Goal: Task Accomplishment & Management: Use online tool/utility

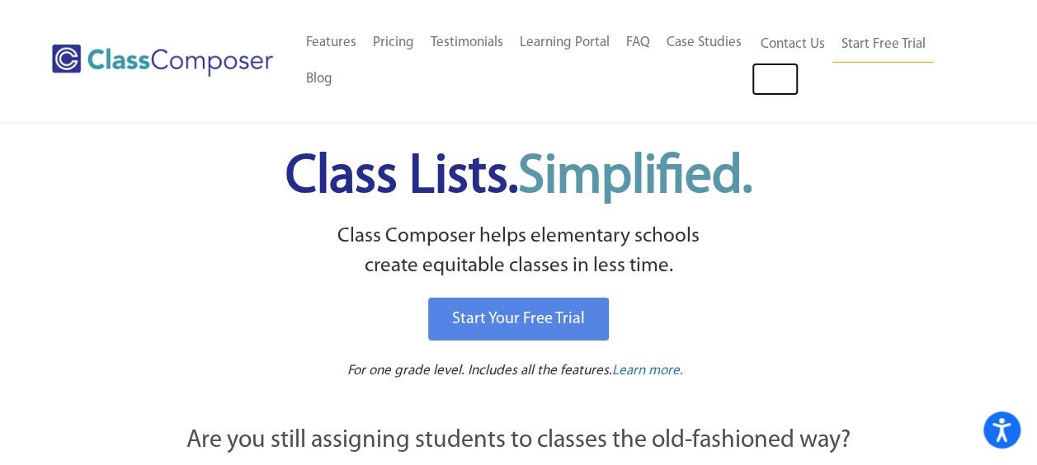
click at [791, 80] on link "Log In" at bounding box center [775, 79] width 47 height 33
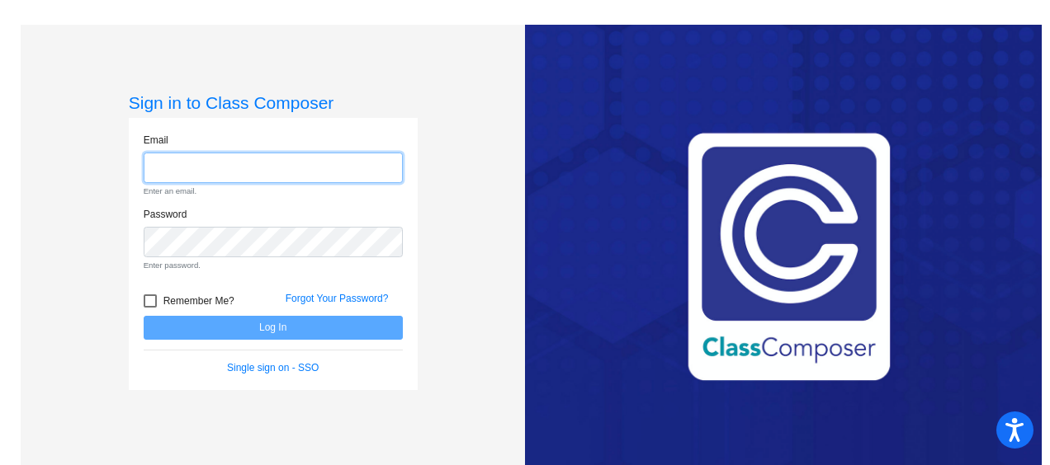
type input "[EMAIL_ADDRESS][DOMAIN_NAME]"
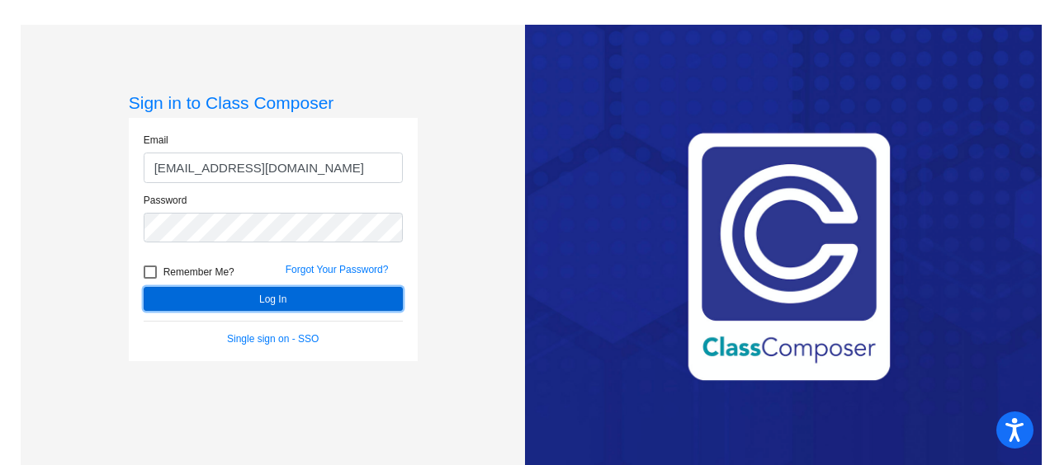
click at [219, 324] on form "Email [EMAIL_ADDRESS][DOMAIN_NAME] Password Remember Me? Forgot Your Password? …" at bounding box center [273, 240] width 259 height 214
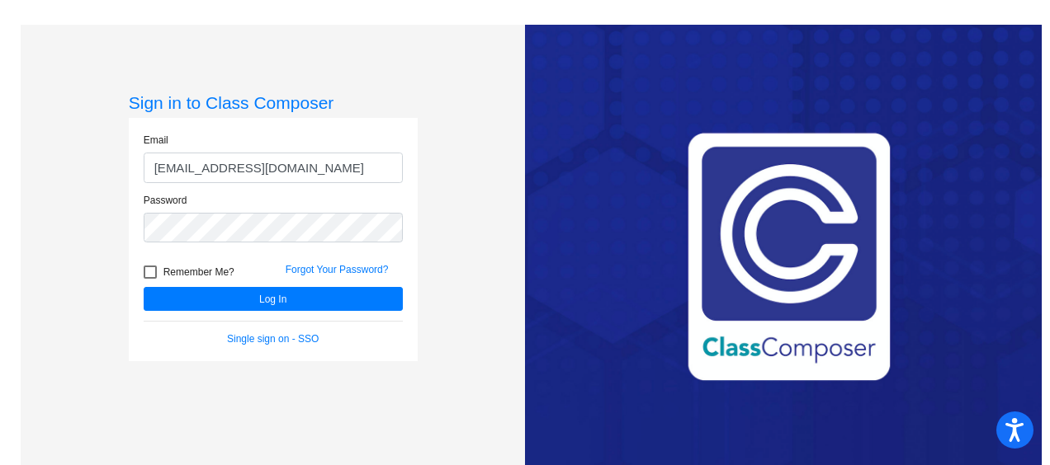
click at [207, 286] on div "Remember Me?" at bounding box center [202, 274] width 142 height 25
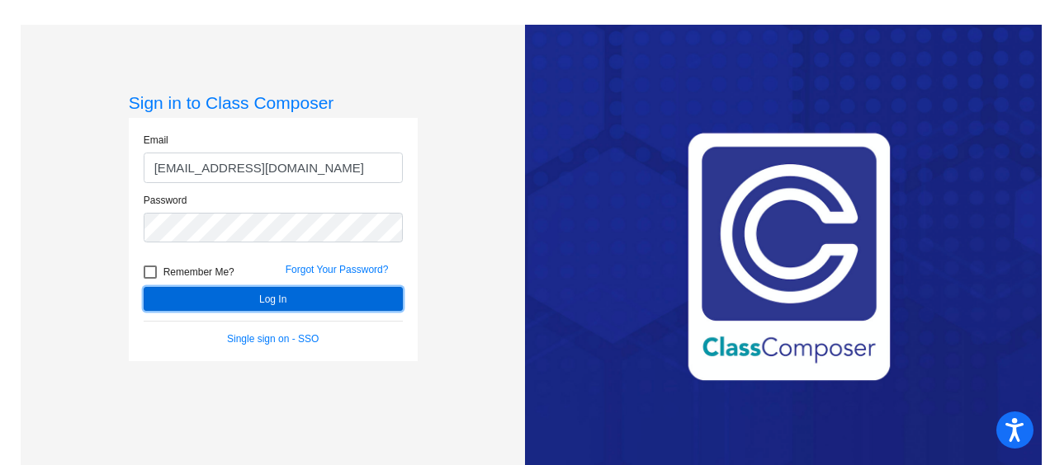
click at [208, 292] on button "Log In" at bounding box center [273, 299] width 259 height 24
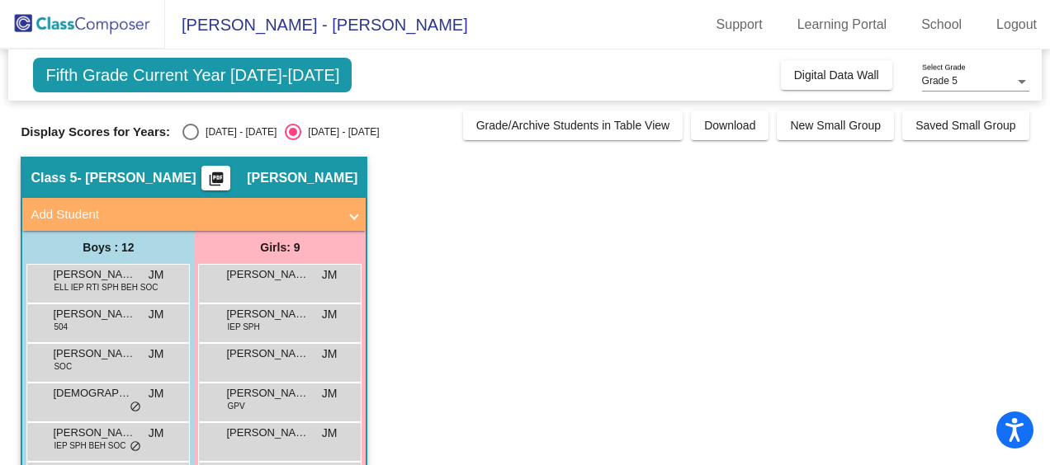
click at [820, 74] on span "Digital Data Wall" at bounding box center [836, 74] width 85 height 13
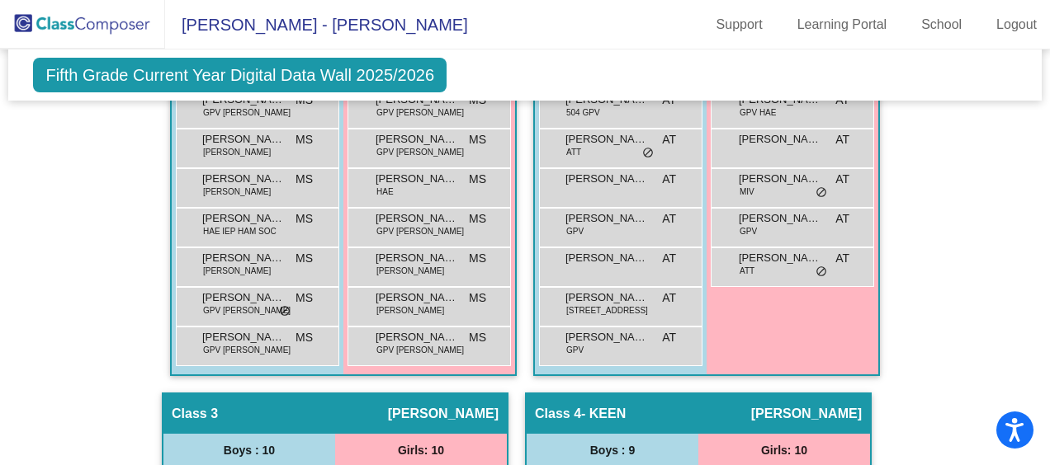
scroll to position [673, 0]
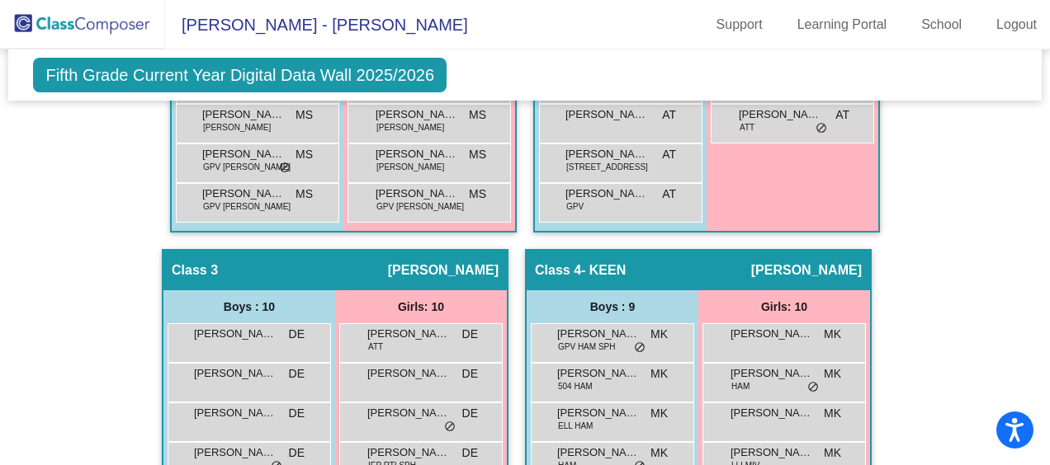
scroll to position [824, 0]
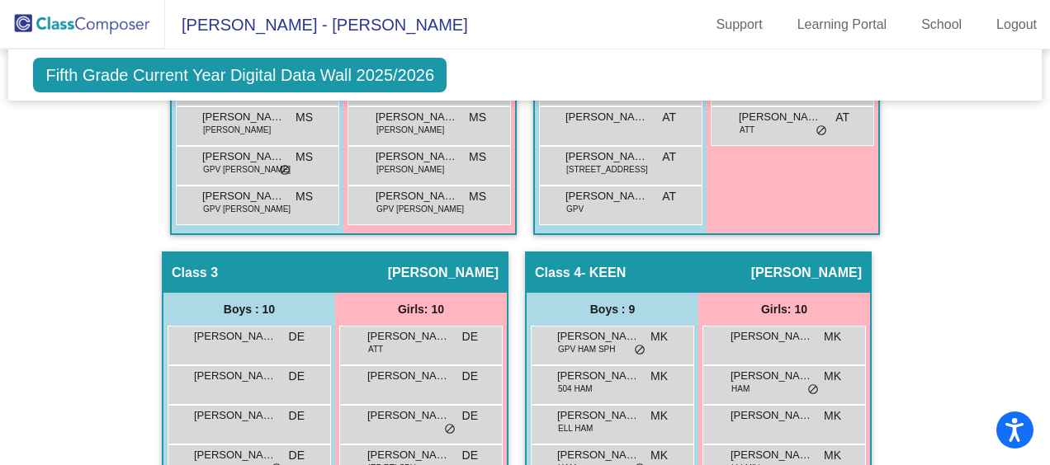
click at [463, 265] on span "Dawn Elsbree" at bounding box center [443, 273] width 111 height 17
click at [272, 272] on div "Class 3 picture_as_pdf Dawn Elsbree" at bounding box center [334, 273] width 343 height 40
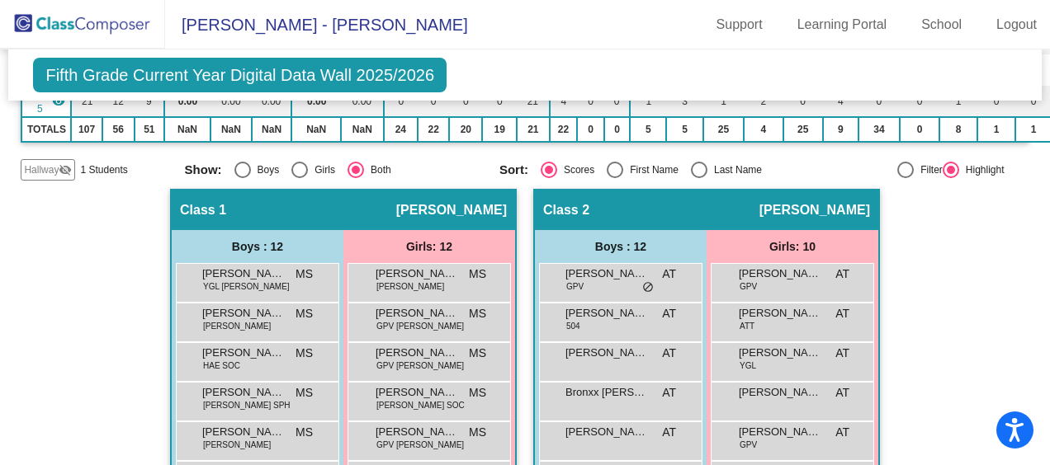
scroll to position [1122, 0]
